Goal: Obtain resource: Download file/media

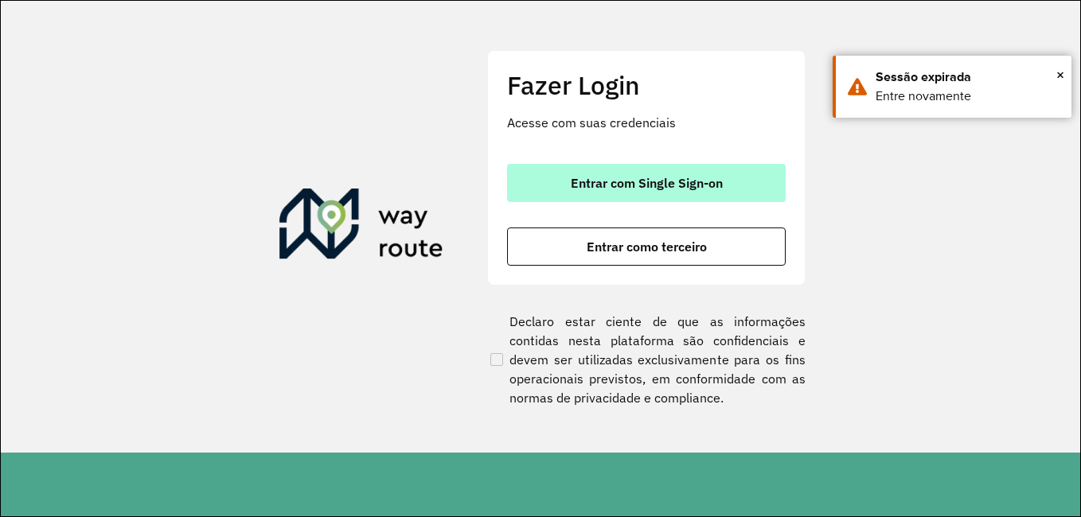
click at [639, 186] on span "Entrar com Single Sign-on" at bounding box center [647, 183] width 152 height 13
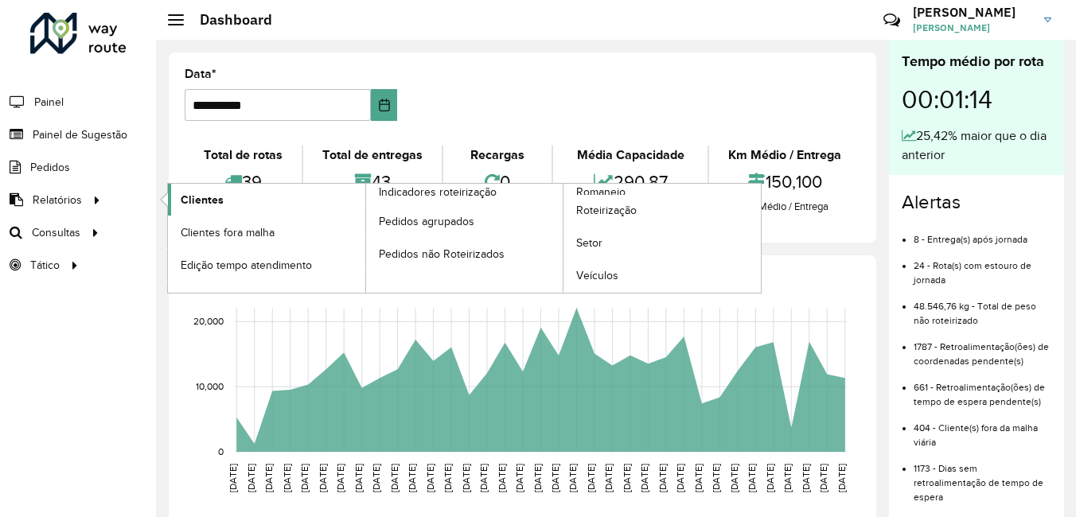
click at [209, 196] on span "Clientes" at bounding box center [202, 200] width 43 height 17
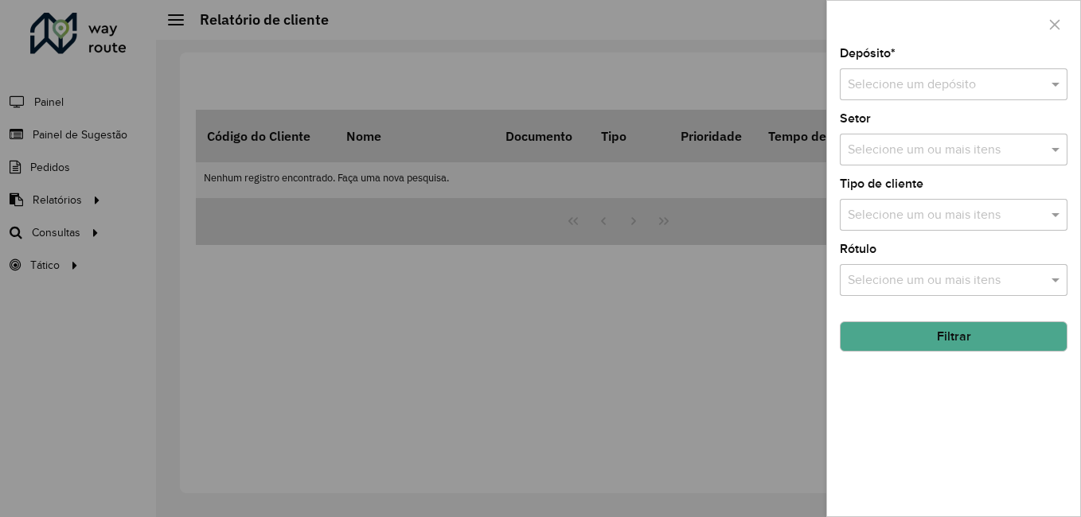
click at [921, 91] on input "text" at bounding box center [938, 85] width 180 height 19
click at [917, 119] on div "CDI Louveira" at bounding box center [953, 130] width 226 height 27
click at [961, 334] on button "Filtrar" at bounding box center [954, 337] width 228 height 30
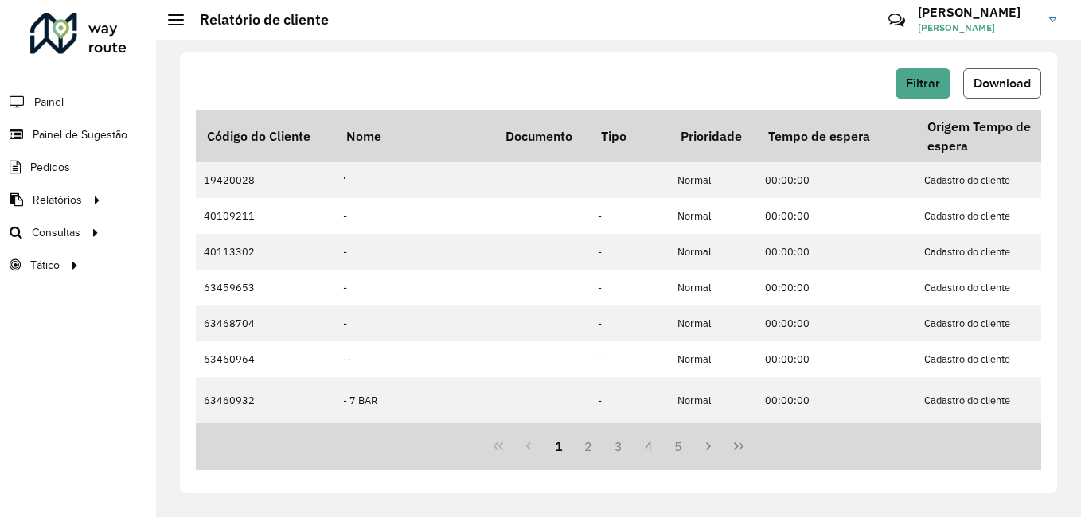
click at [993, 90] on button "Download" at bounding box center [1002, 83] width 78 height 30
